Goal: Task Accomplishment & Management: Use online tool/utility

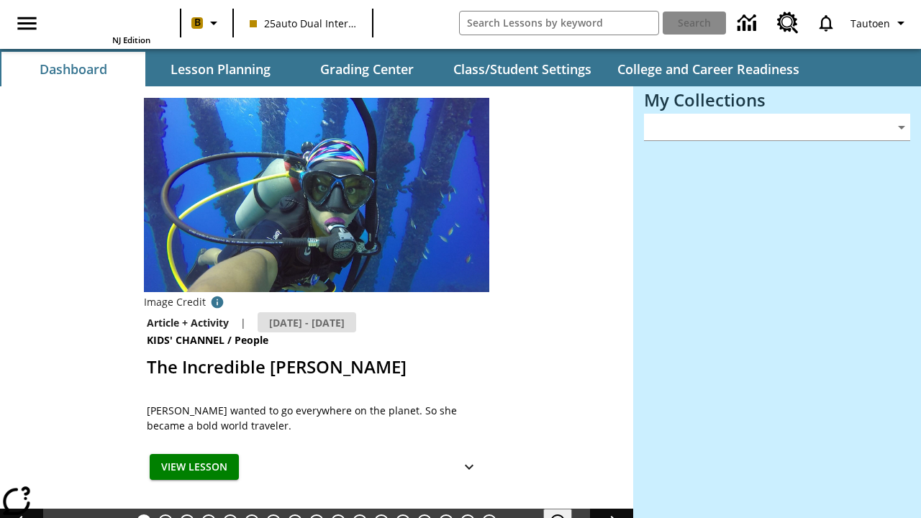
type input "-1"
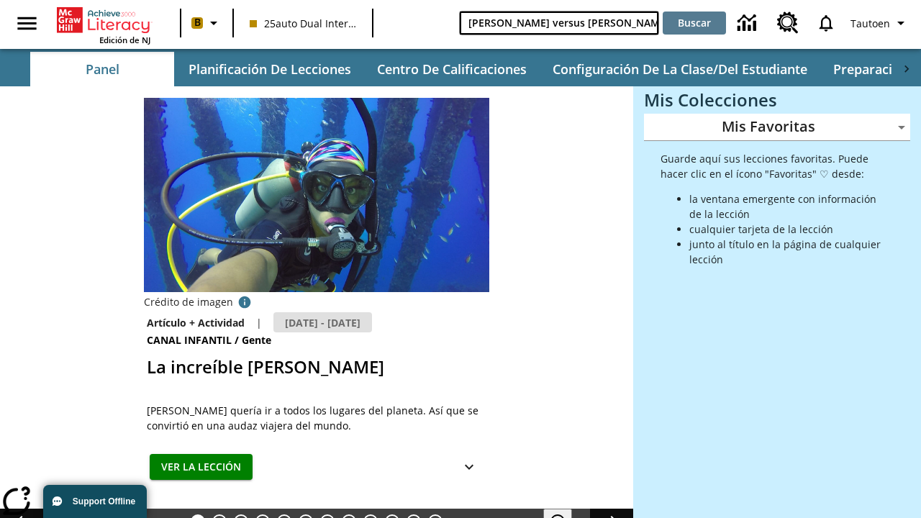
type input "[PERSON_NAME] versus [PERSON_NAME]"
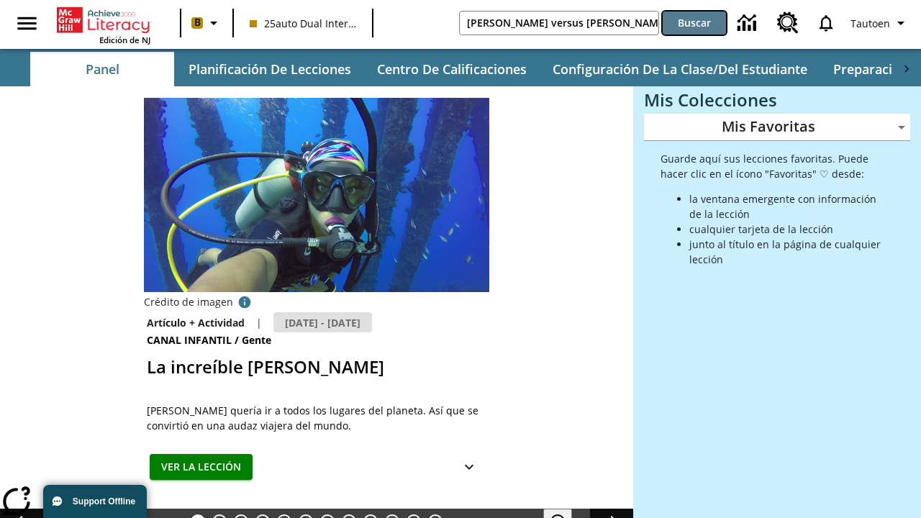
click at [694, 23] on button "Buscar" at bounding box center [693, 23] width 63 height 23
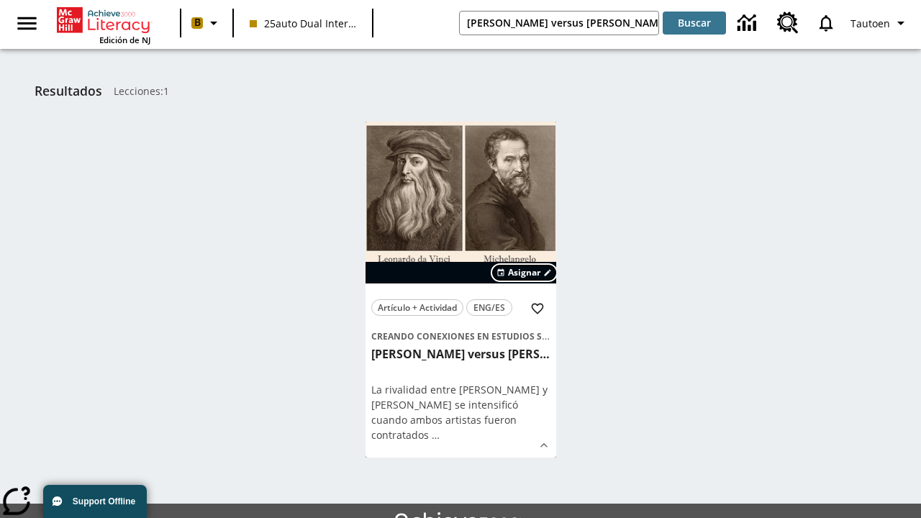
click at [524, 273] on span "Asignar" at bounding box center [524, 272] width 32 height 13
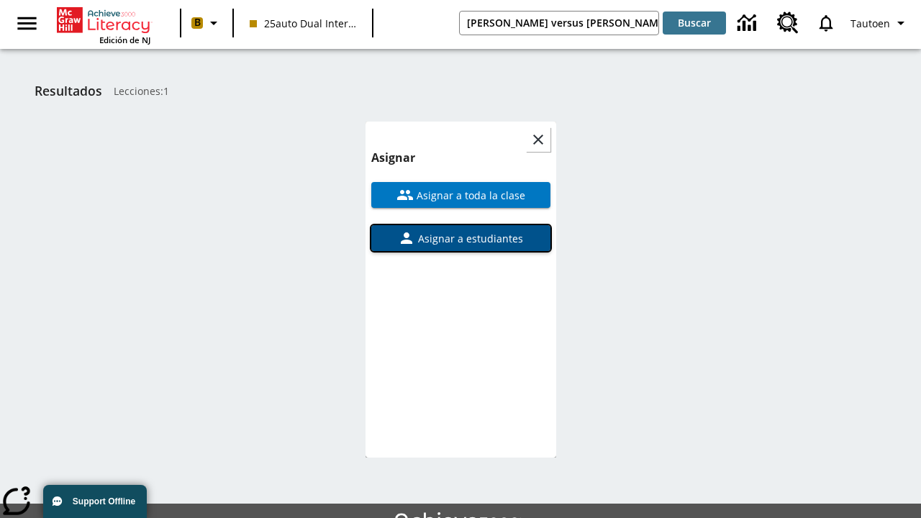
click at [460, 238] on span "Asignar a estudiantes" at bounding box center [469, 238] width 108 height 15
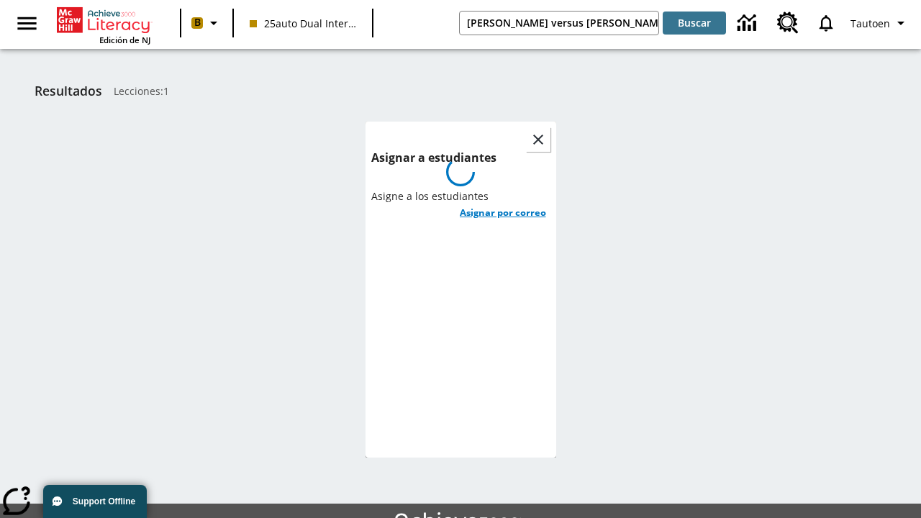
click at [502, 204] on h6 "Asignar por correo" at bounding box center [503, 212] width 86 height 17
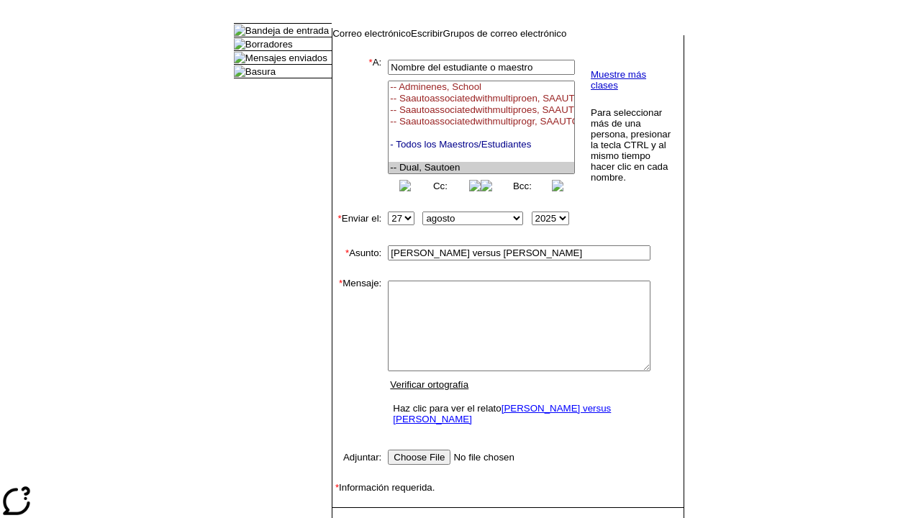
select select "U,21476361,1"
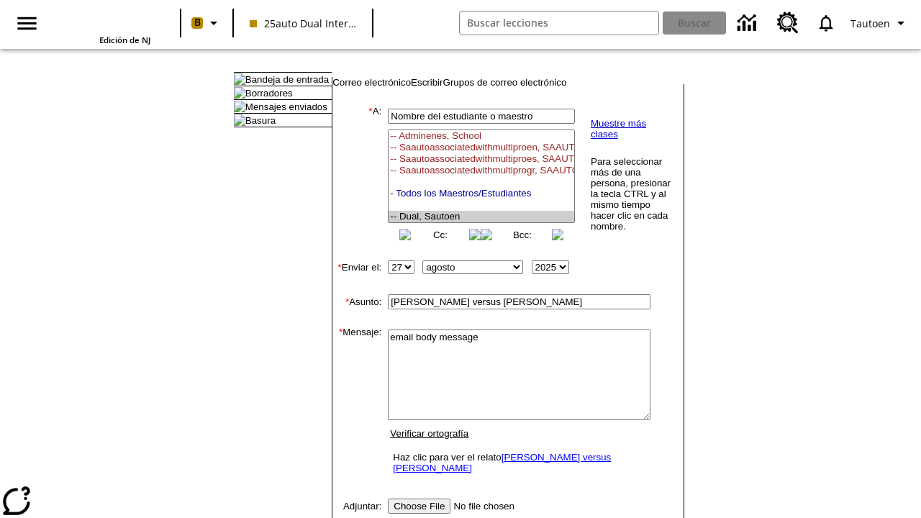
scroll to position [183, 0]
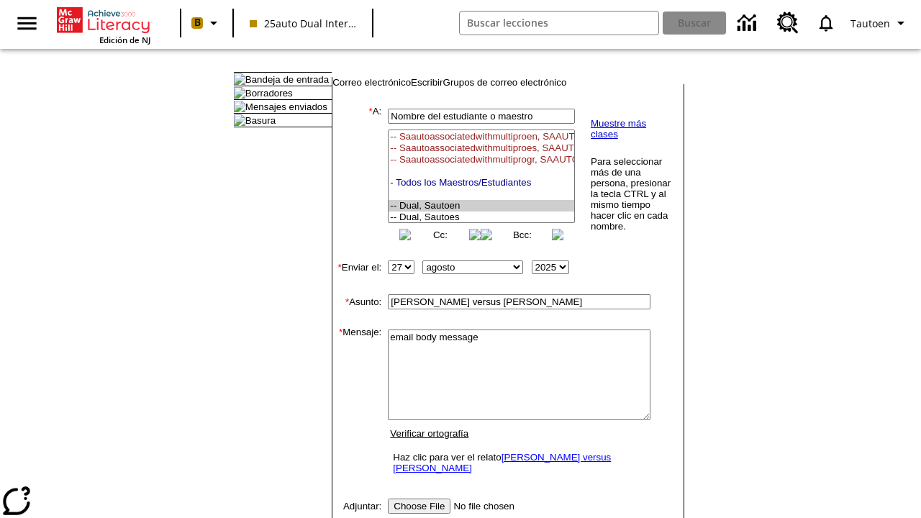
type textarea "email body message"
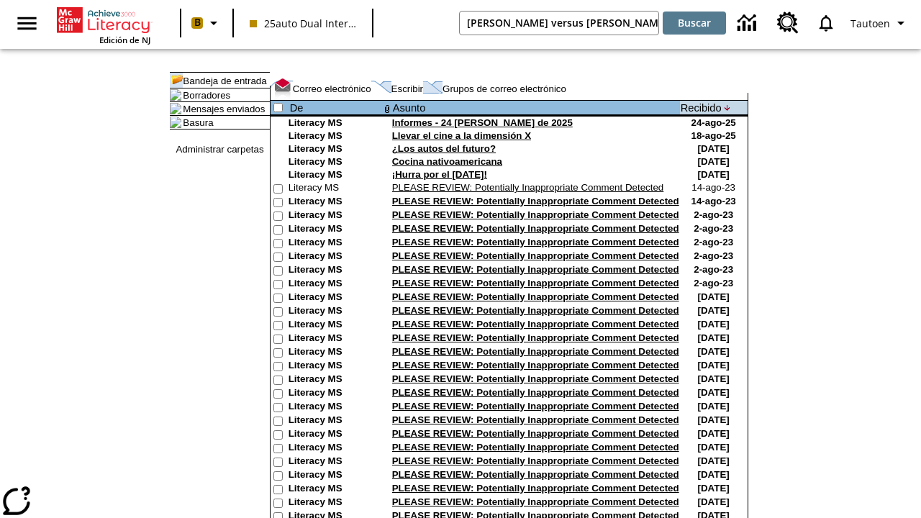
type input "[PERSON_NAME] versus [PERSON_NAME]"
click at [694, 23] on button "Buscar" at bounding box center [693, 23] width 63 height 23
